Goal: Information Seeking & Learning: Learn about a topic

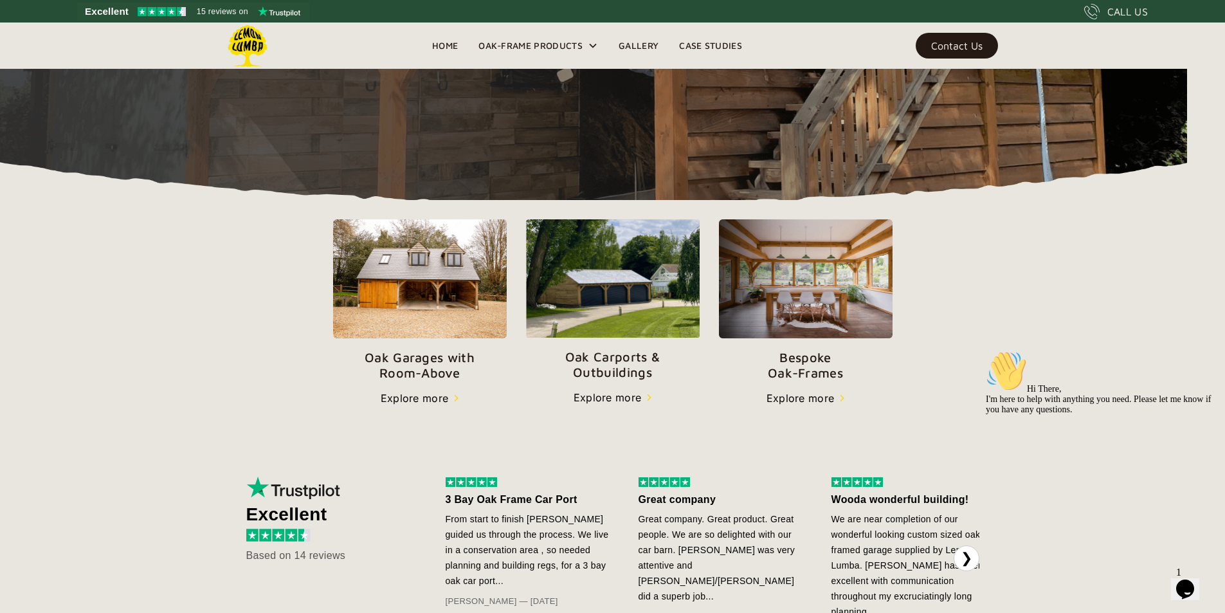
scroll to position [430, 0]
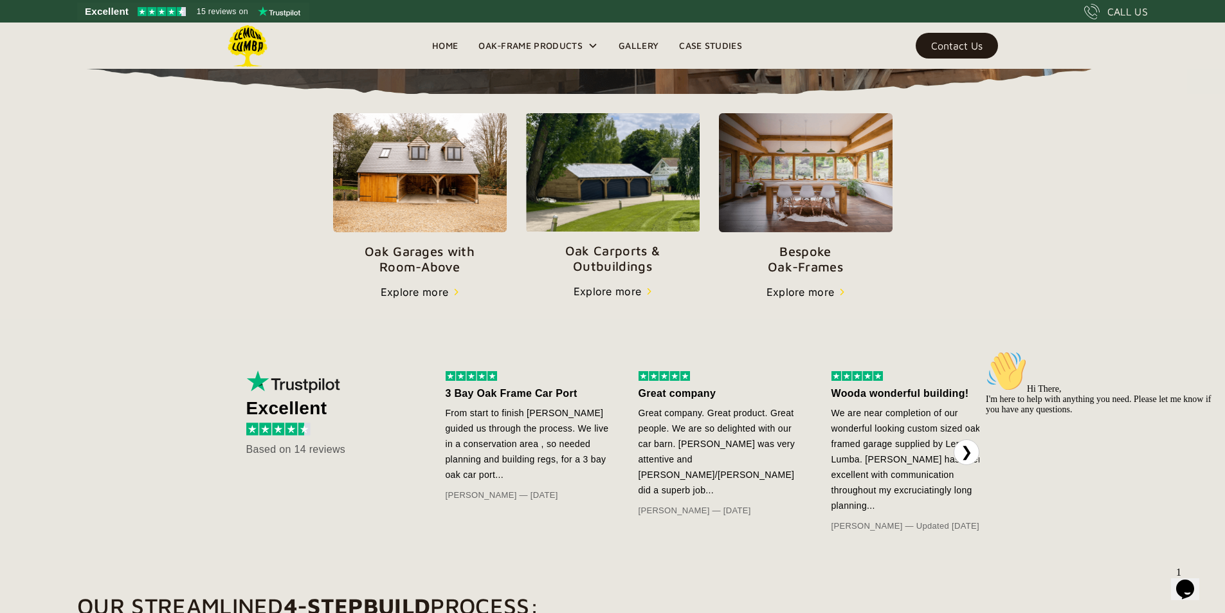
click at [612, 274] on p "Oak Carports & Outbuildings" at bounding box center [613, 258] width 174 height 31
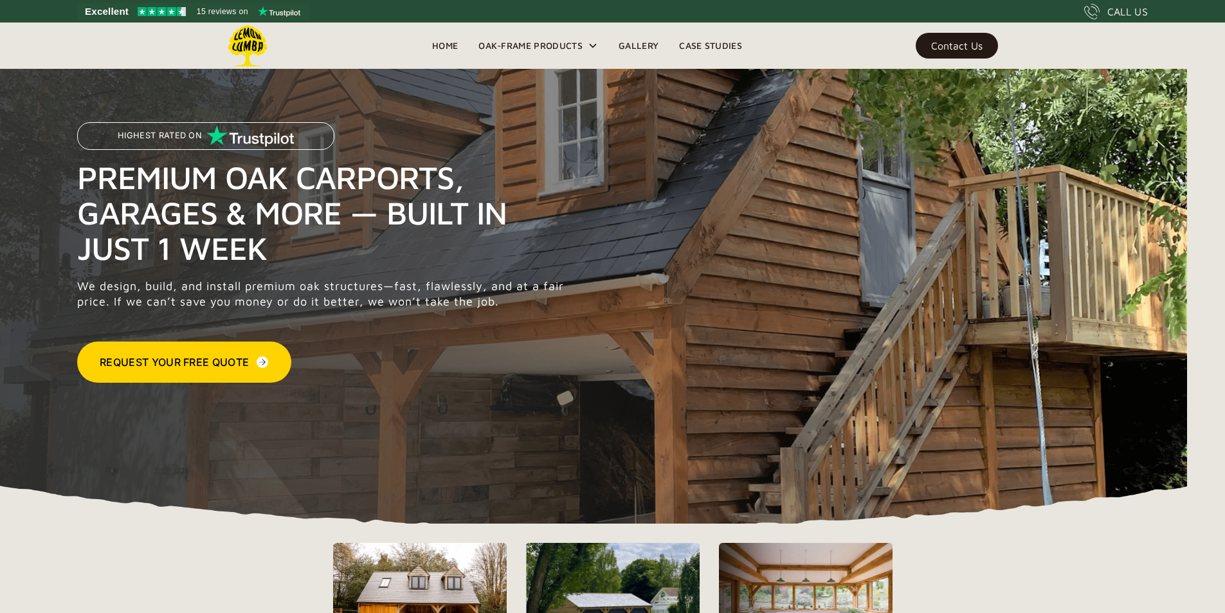
scroll to position [430, 0]
